Goal: Task Accomplishment & Management: Use online tool/utility

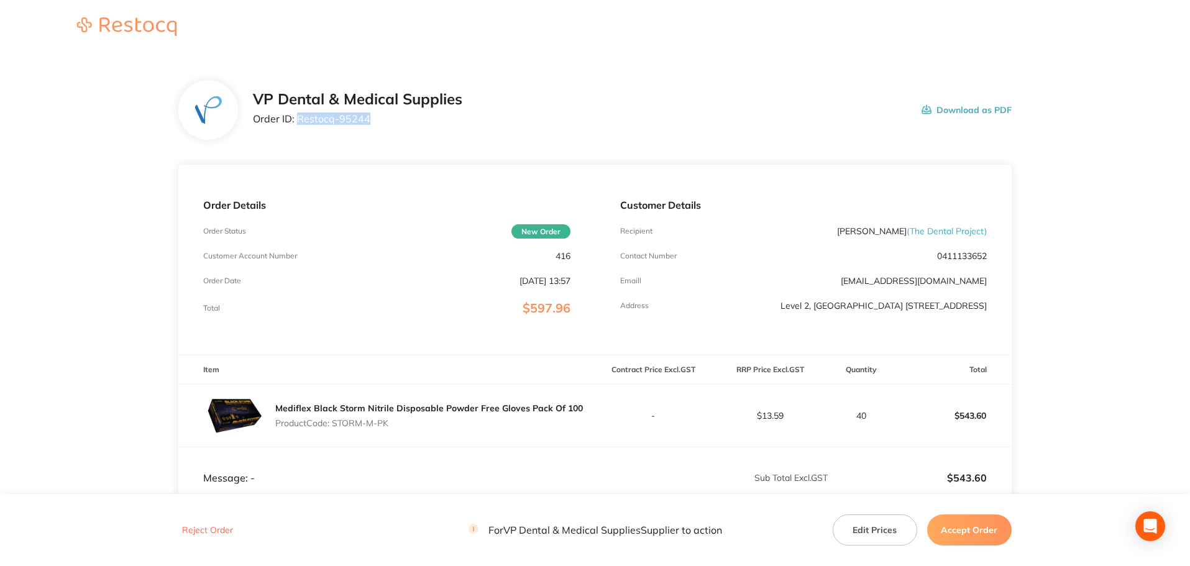
drag, startPoint x: 379, startPoint y: 119, endPoint x: 299, endPoint y: 123, distance: 79.6
click at [299, 123] on p "Order ID: Restocq- 95244" at bounding box center [357, 118] width 209 height 11
copy p "Restocq- 95244"
click at [958, 526] on button "Accept Order" at bounding box center [969, 529] width 85 height 31
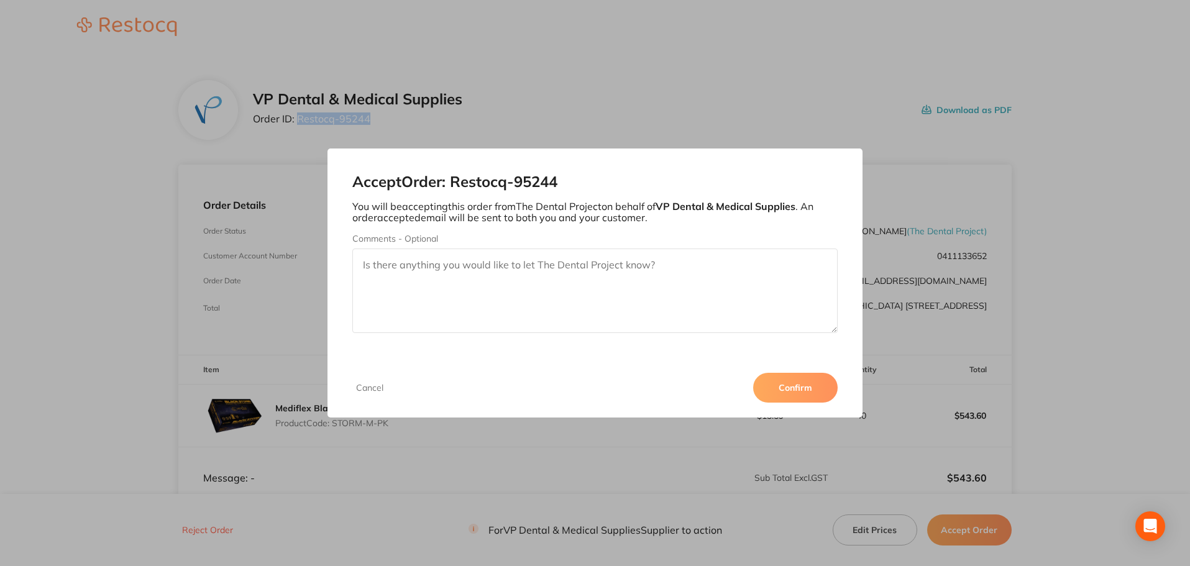
click at [816, 393] on button "Confirm" at bounding box center [795, 388] width 85 height 30
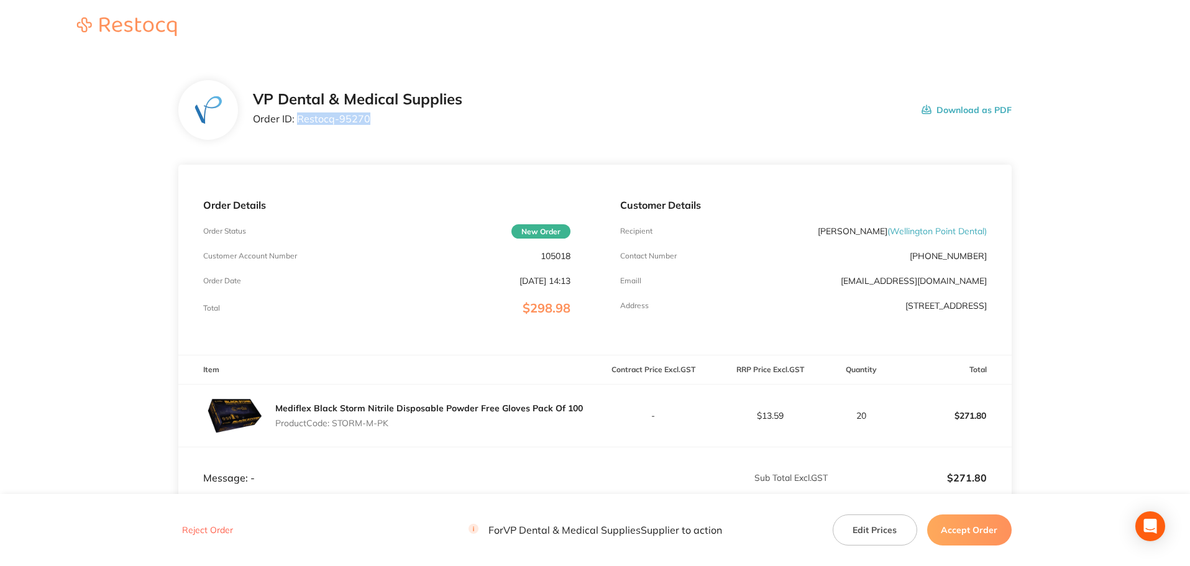
drag, startPoint x: 373, startPoint y: 119, endPoint x: 299, endPoint y: 123, distance: 73.4
click at [299, 123] on p "Order ID: Restocq- 95270" at bounding box center [357, 118] width 209 height 11
copy p "Restocq- 95270"
click at [981, 523] on button "Accept Order" at bounding box center [969, 529] width 85 height 31
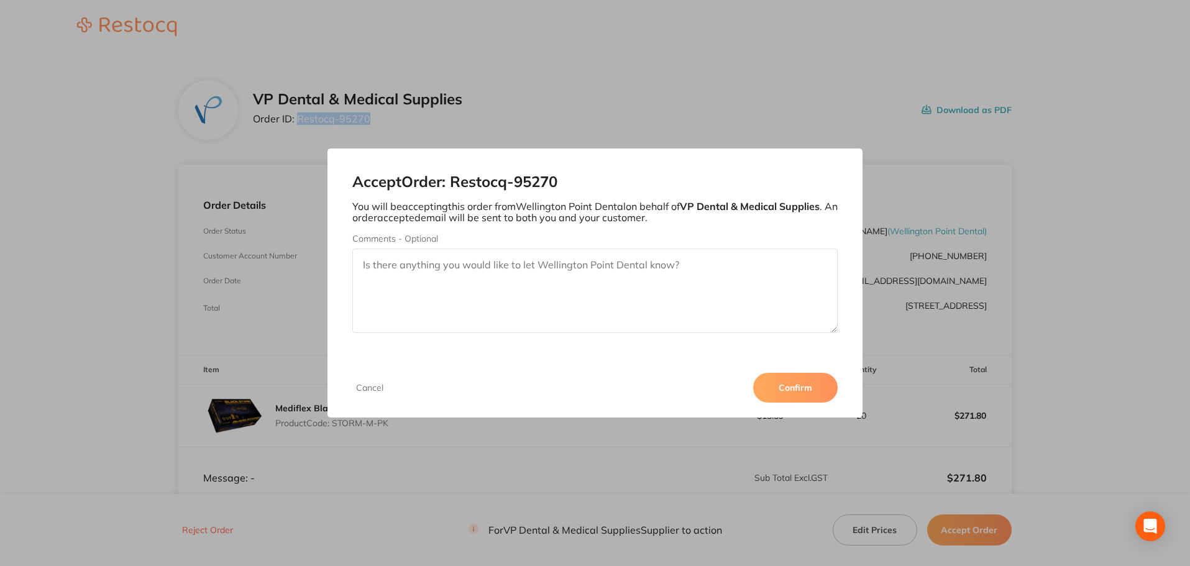
click at [820, 394] on button "Confirm" at bounding box center [795, 388] width 85 height 30
